Goal: Communication & Community: Answer question/provide support

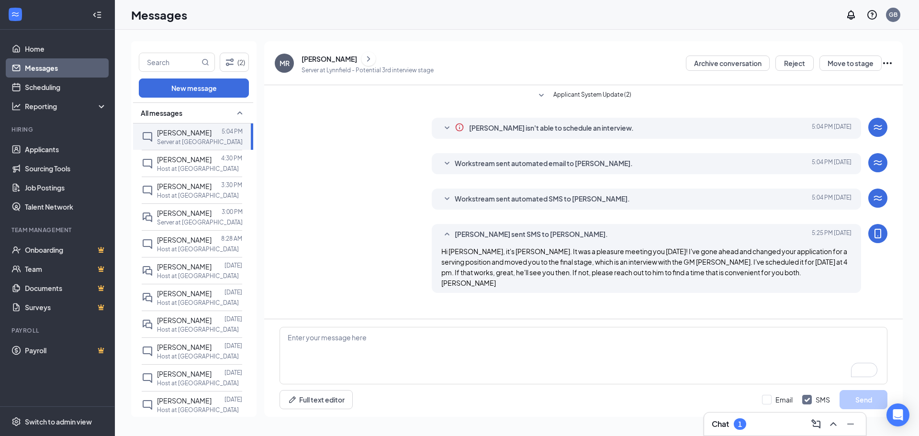
click at [32, 68] on link "Messages" at bounding box center [66, 67] width 82 height 19
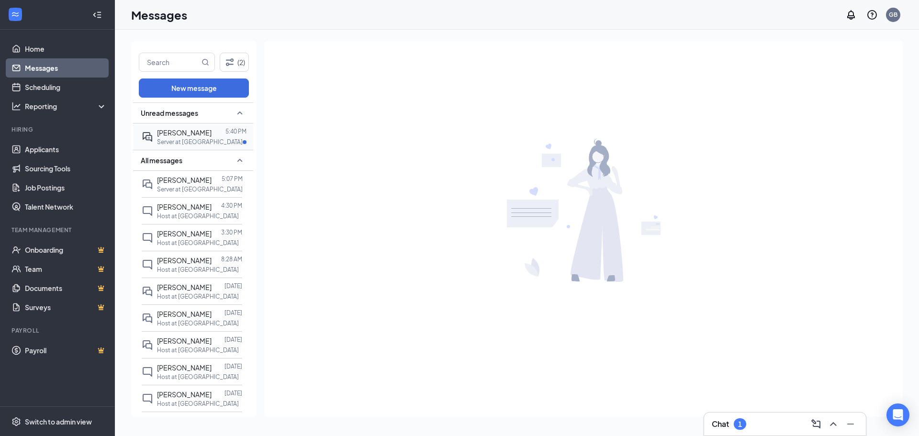
click at [171, 140] on p "Server at [GEOGRAPHIC_DATA]" at bounding box center [200, 142] width 86 height 8
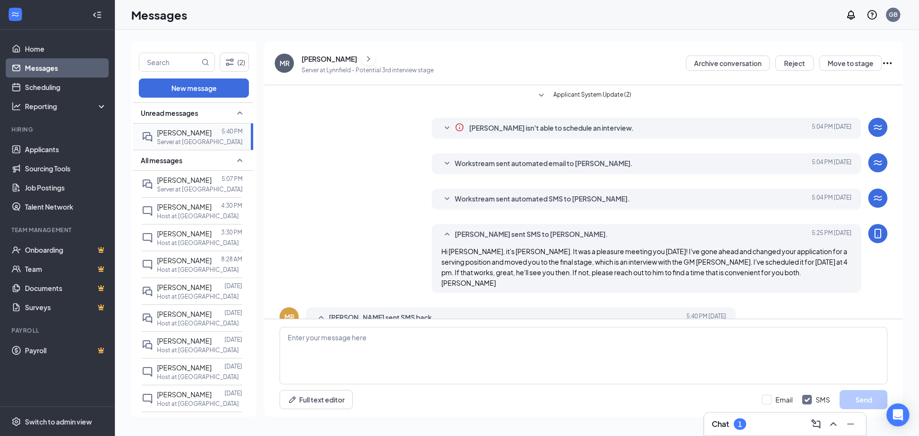
scroll to position [25, 0]
